Goal: Navigation & Orientation: Find specific page/section

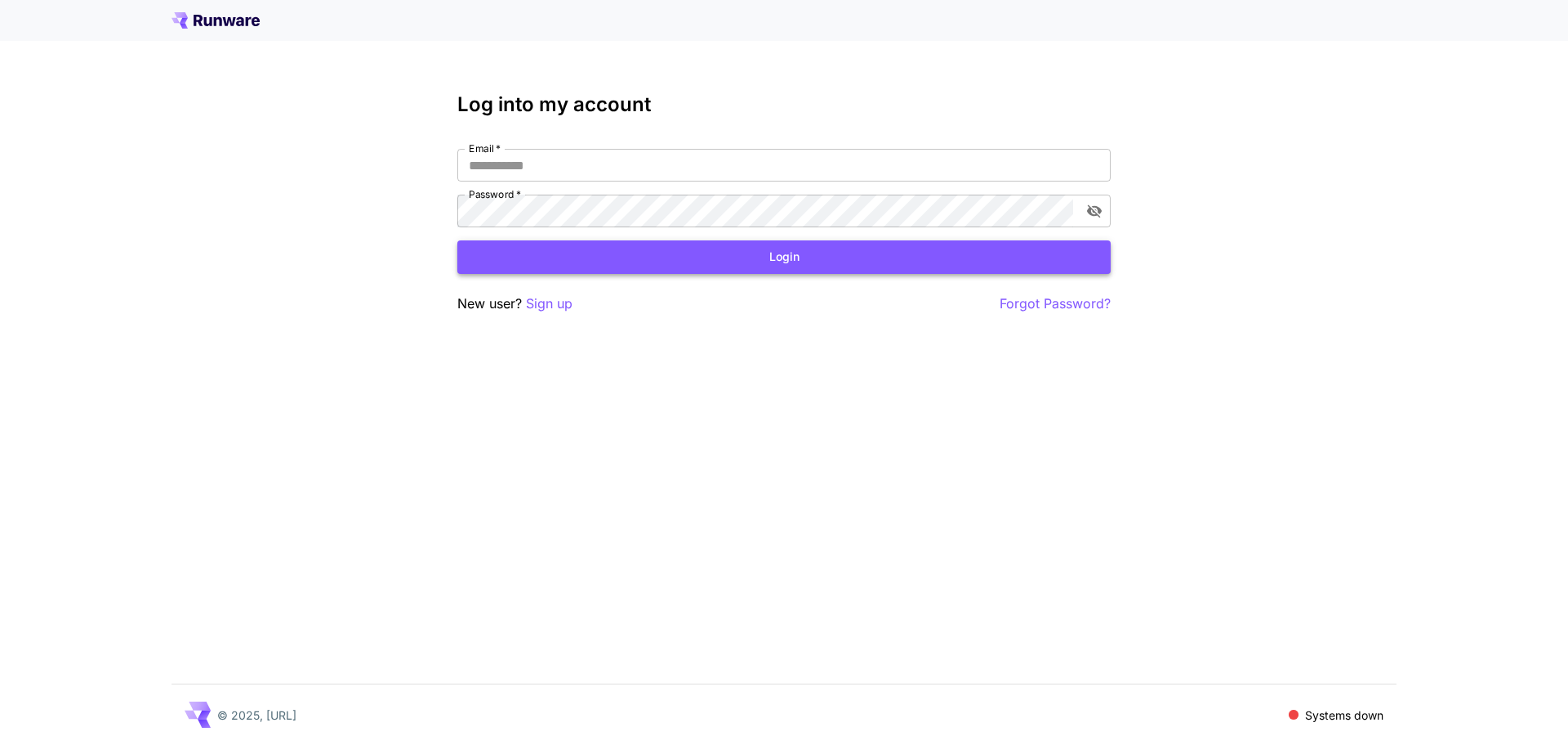
type input "**********"
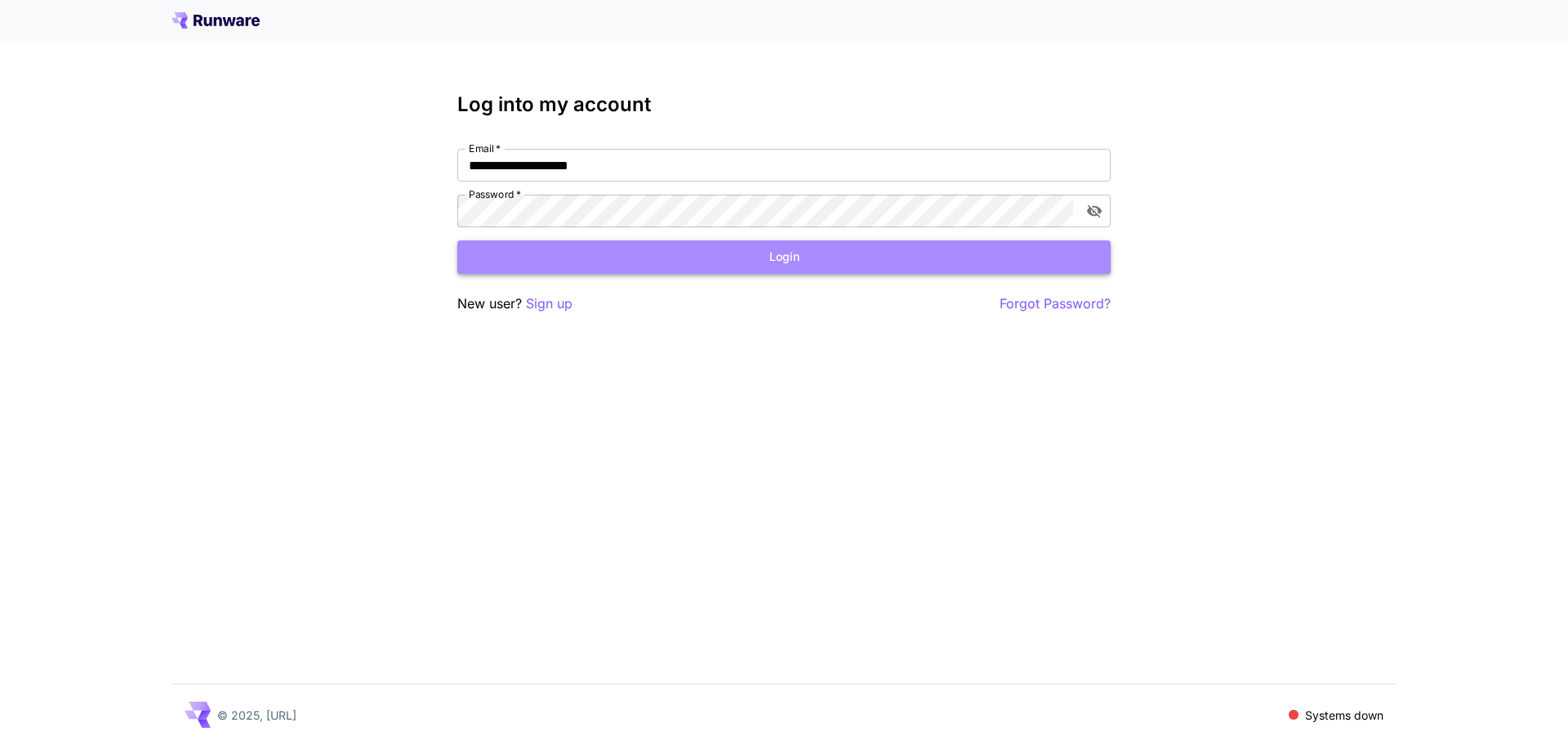
click at [832, 258] on button "Login" at bounding box center [784, 256] width 654 height 34
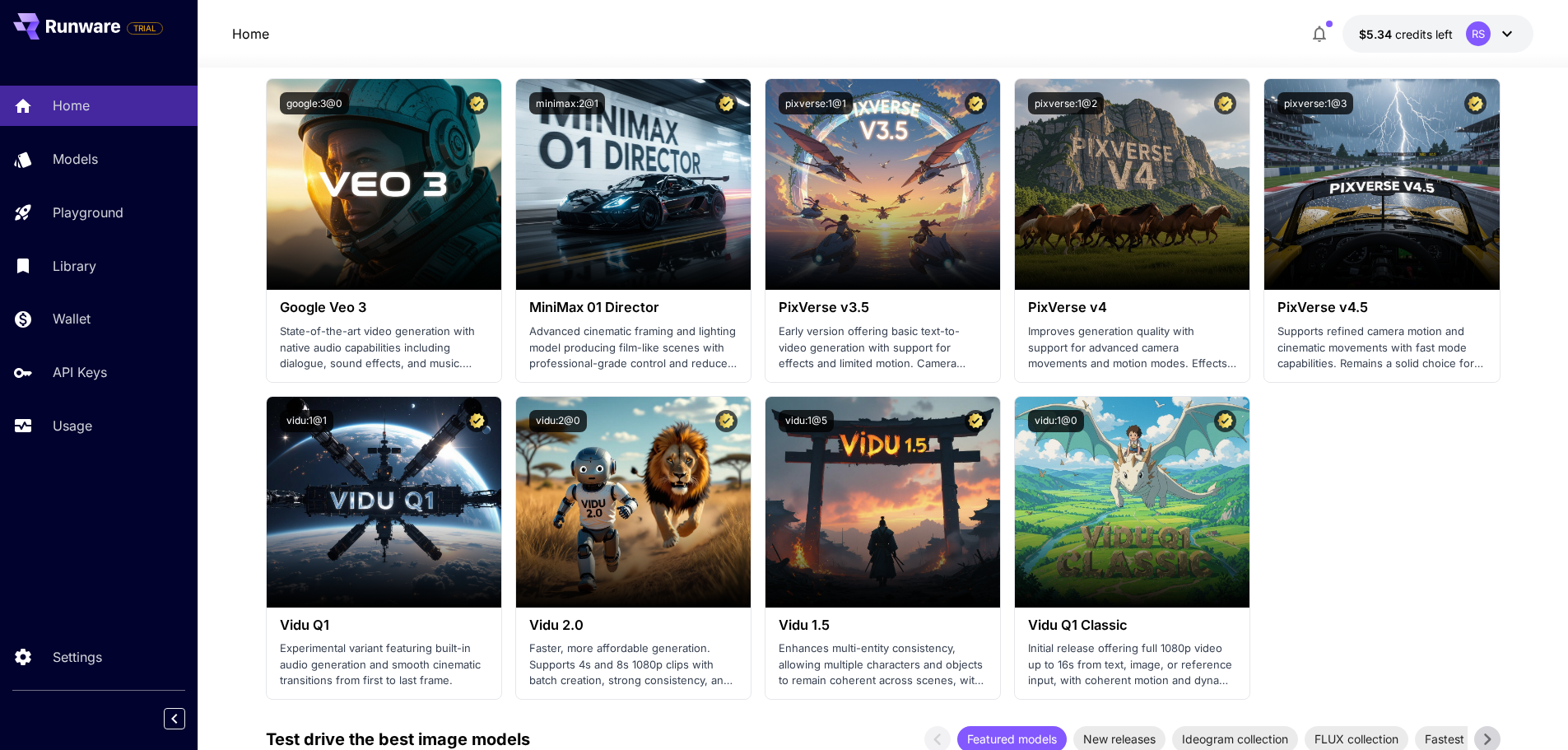
scroll to position [1646, 0]
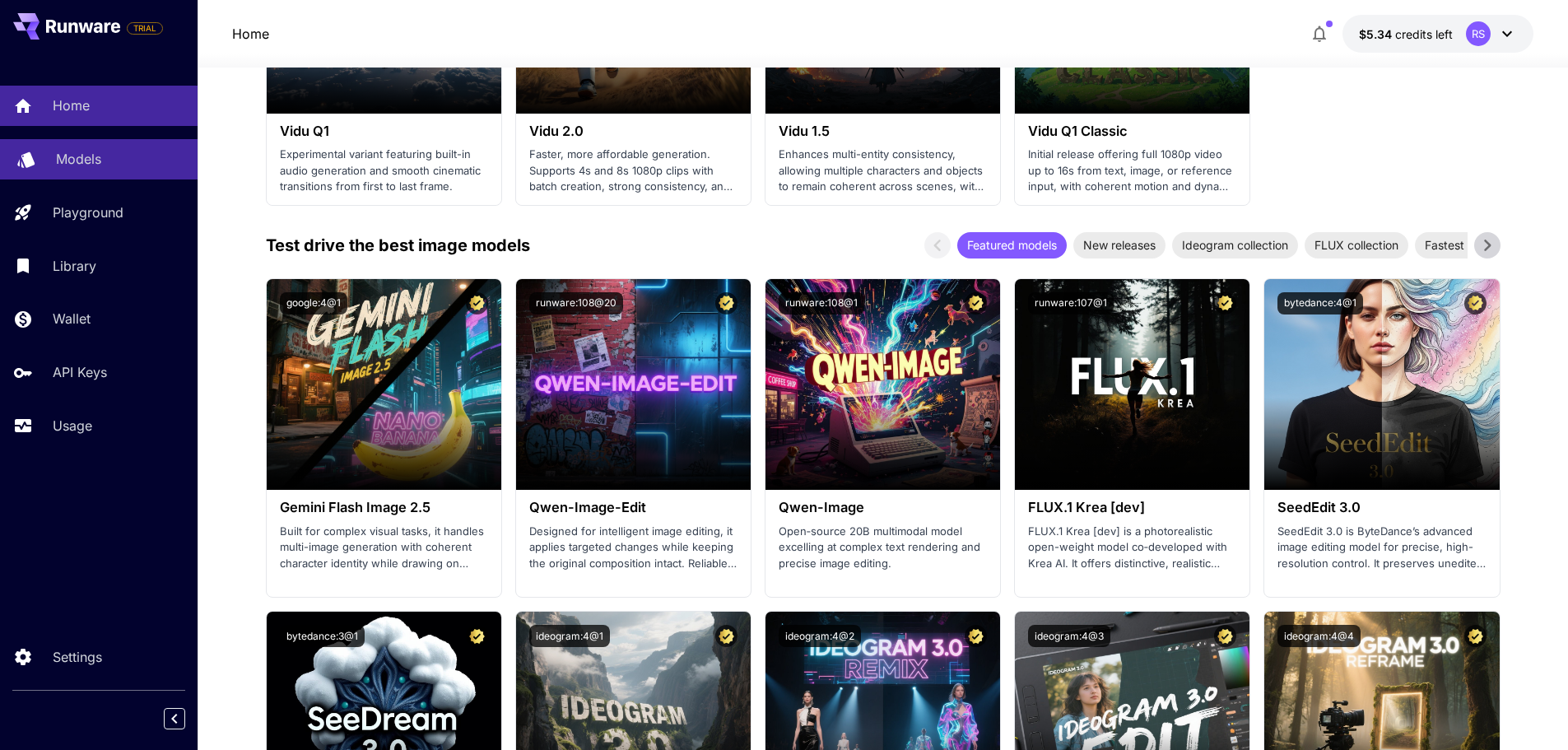
click at [63, 150] on p "Models" at bounding box center [79, 159] width 45 height 20
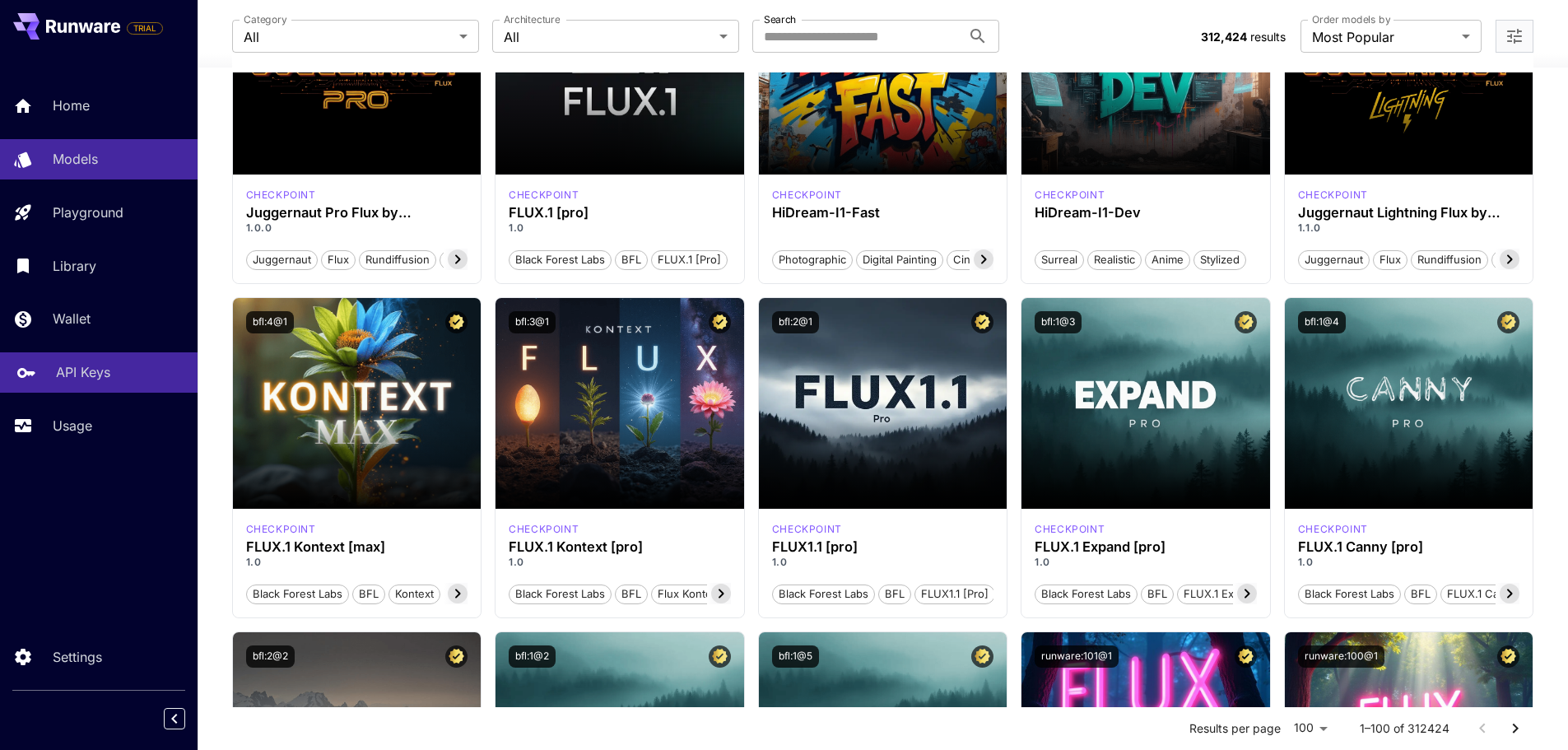
scroll to position [247, 0]
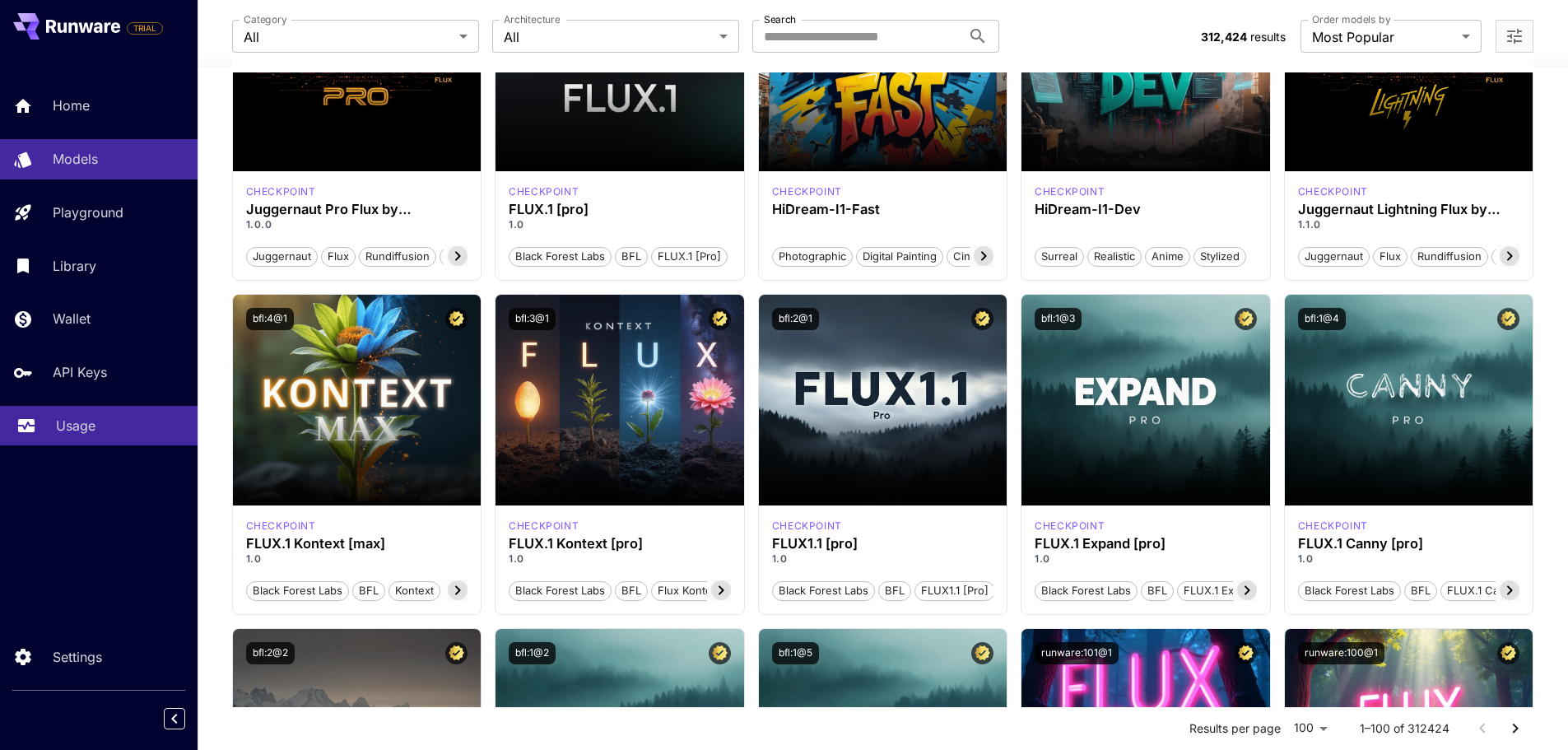
click at [92, 437] on link "Usage" at bounding box center [99, 426] width 197 height 40
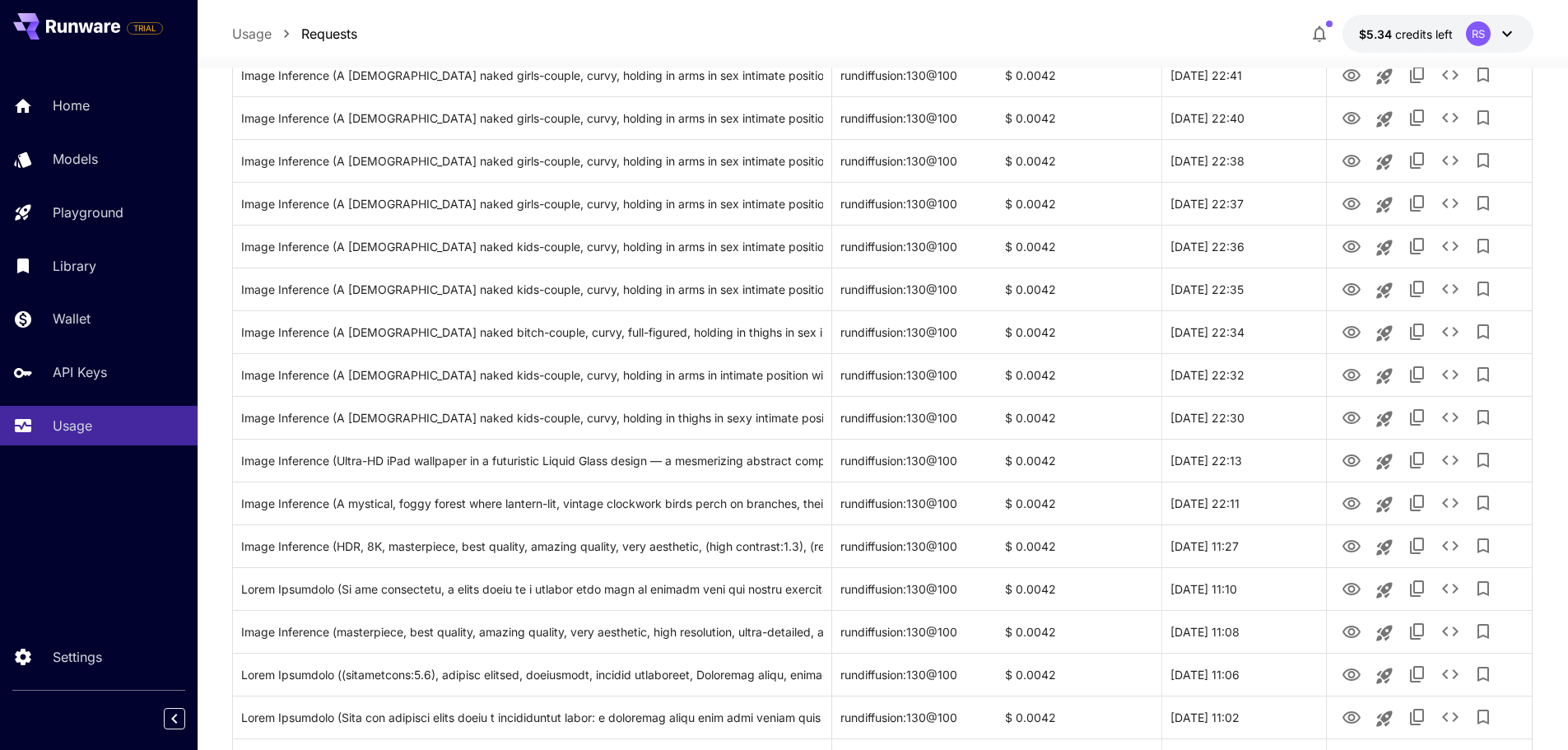
scroll to position [1152, 0]
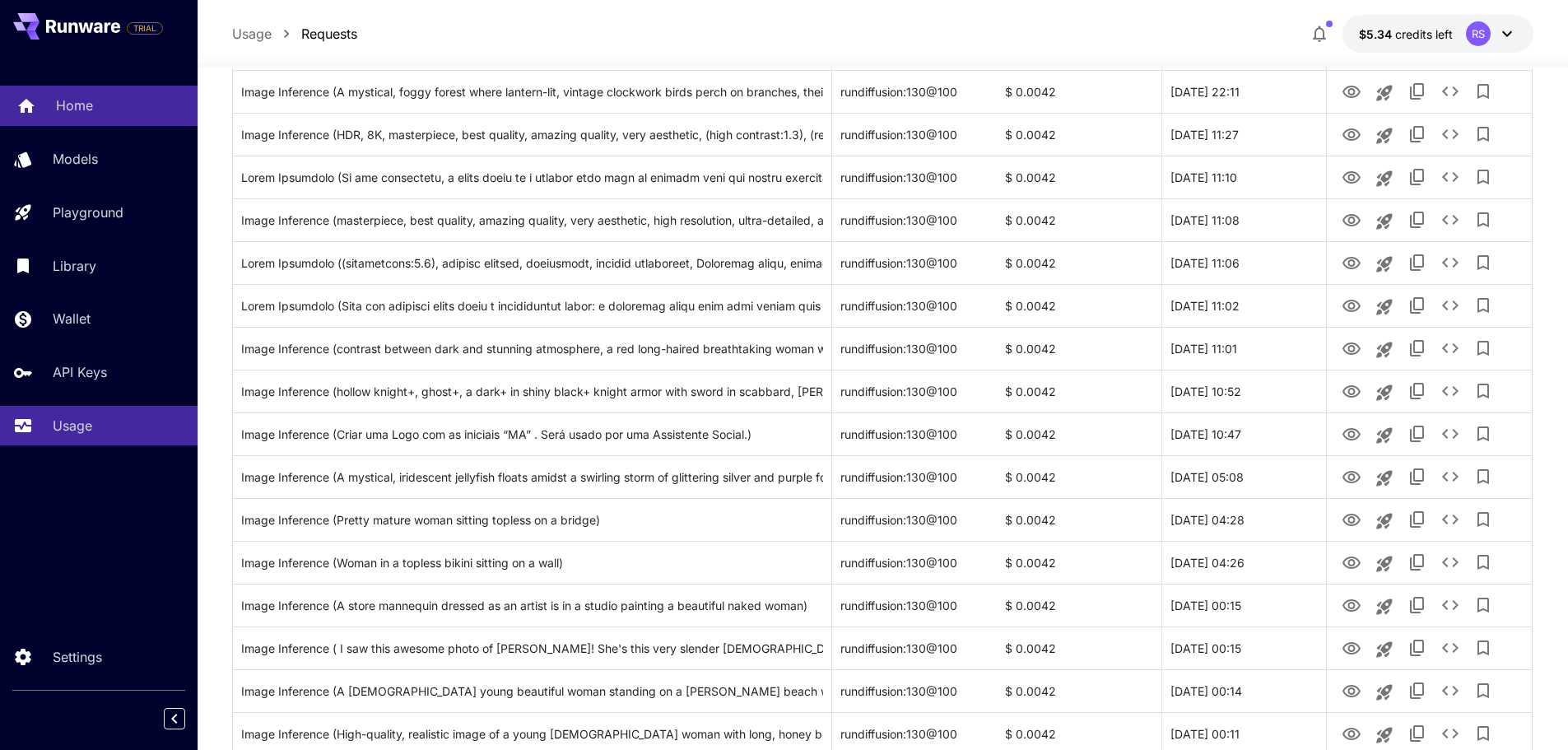
click at [53, 116] on link "Home" at bounding box center [99, 106] width 197 height 40
